Goal: Navigation & Orientation: Understand site structure

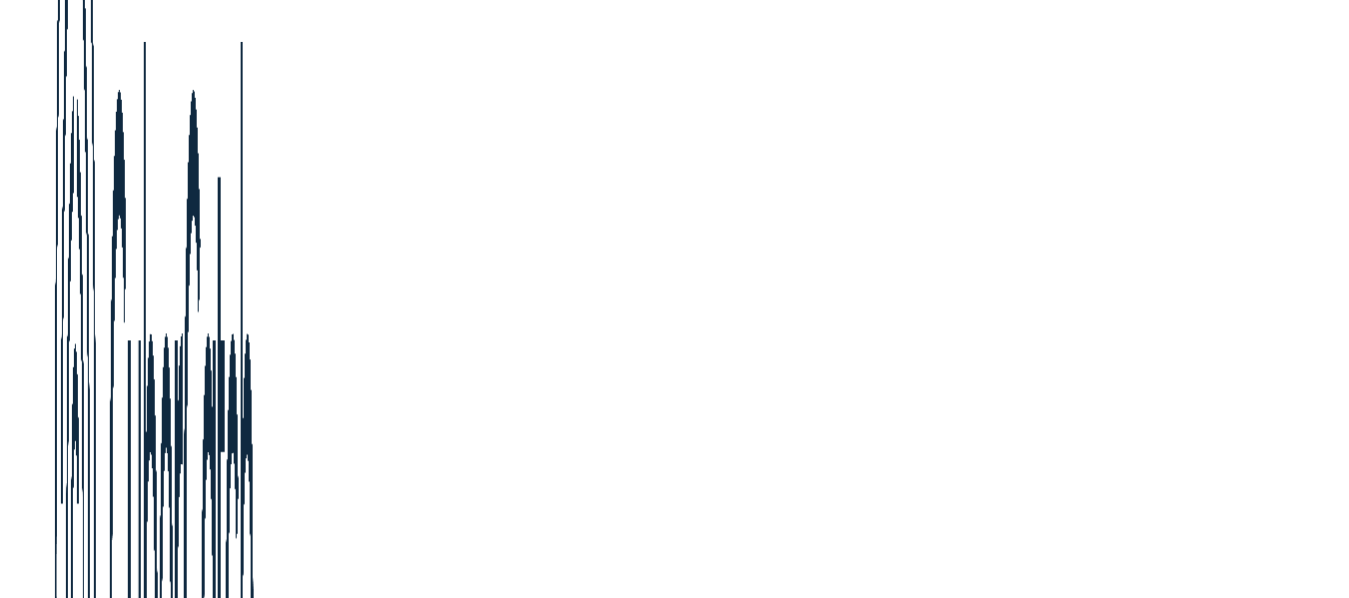
scroll to position [7686, 0]
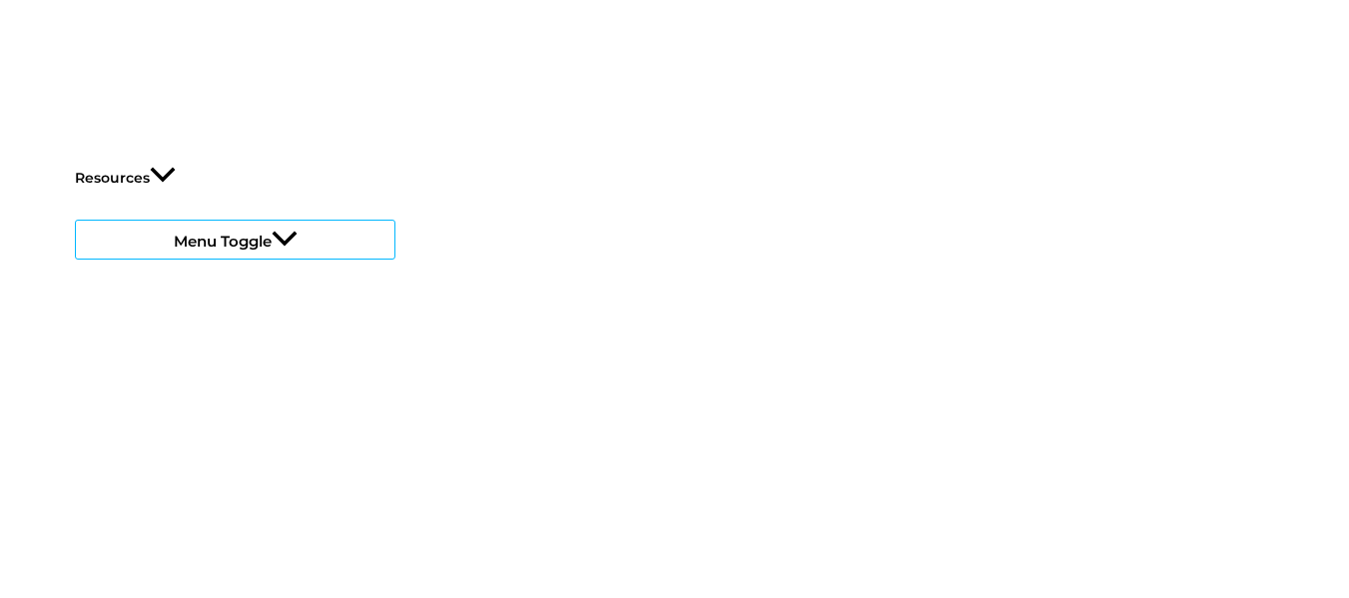
drag, startPoint x: 1153, startPoint y: 299, endPoint x: 1125, endPoint y: 313, distance: 31.3
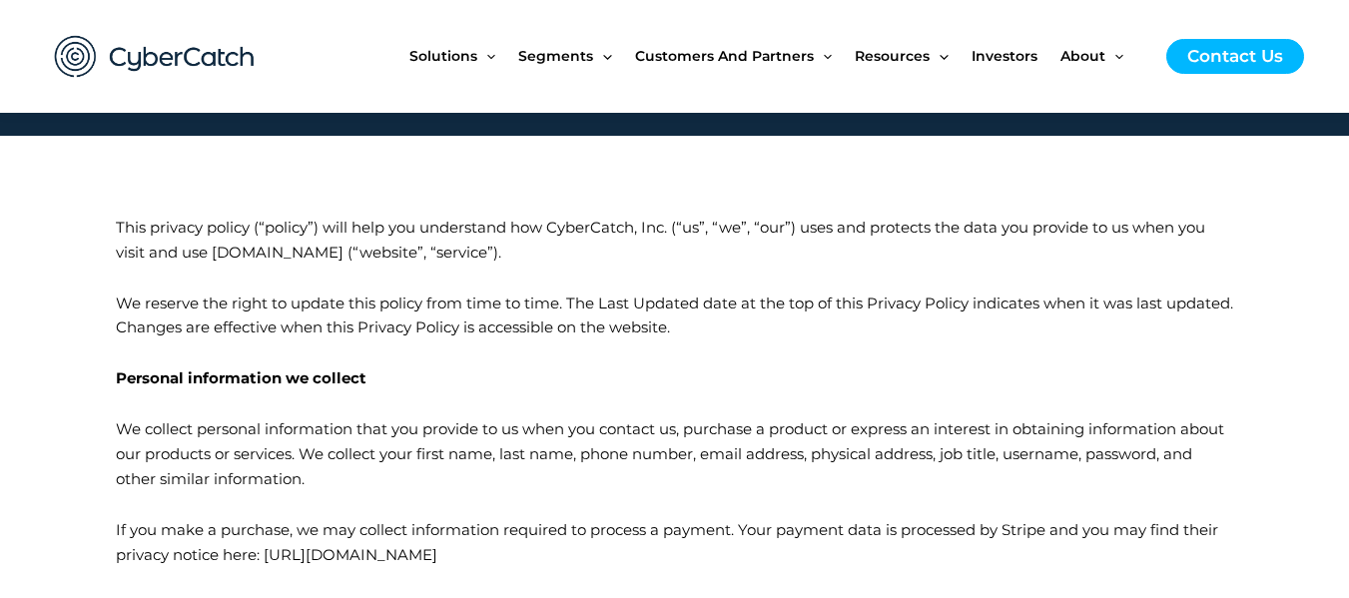
scroll to position [182, 0]
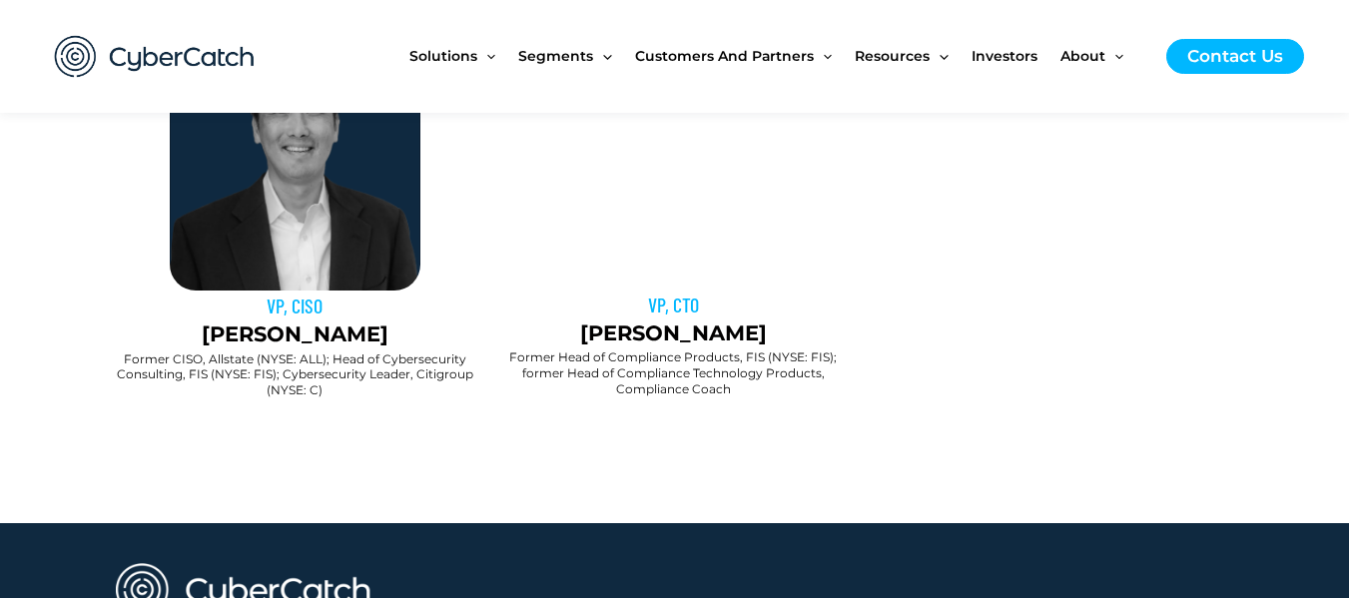
scroll to position [1997, 0]
